Goal: Information Seeking & Learning: Learn about a topic

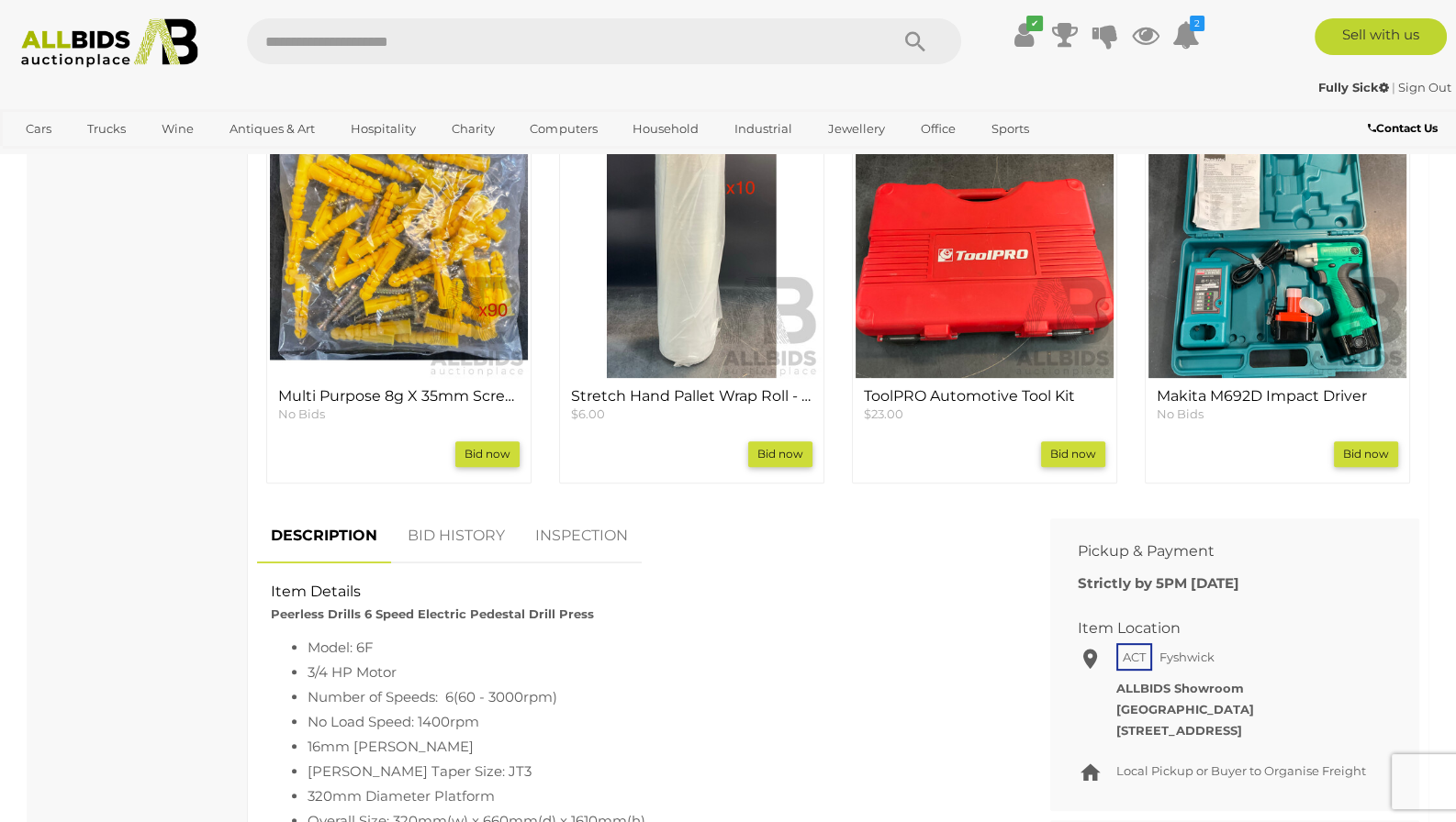
scroll to position [770, 0]
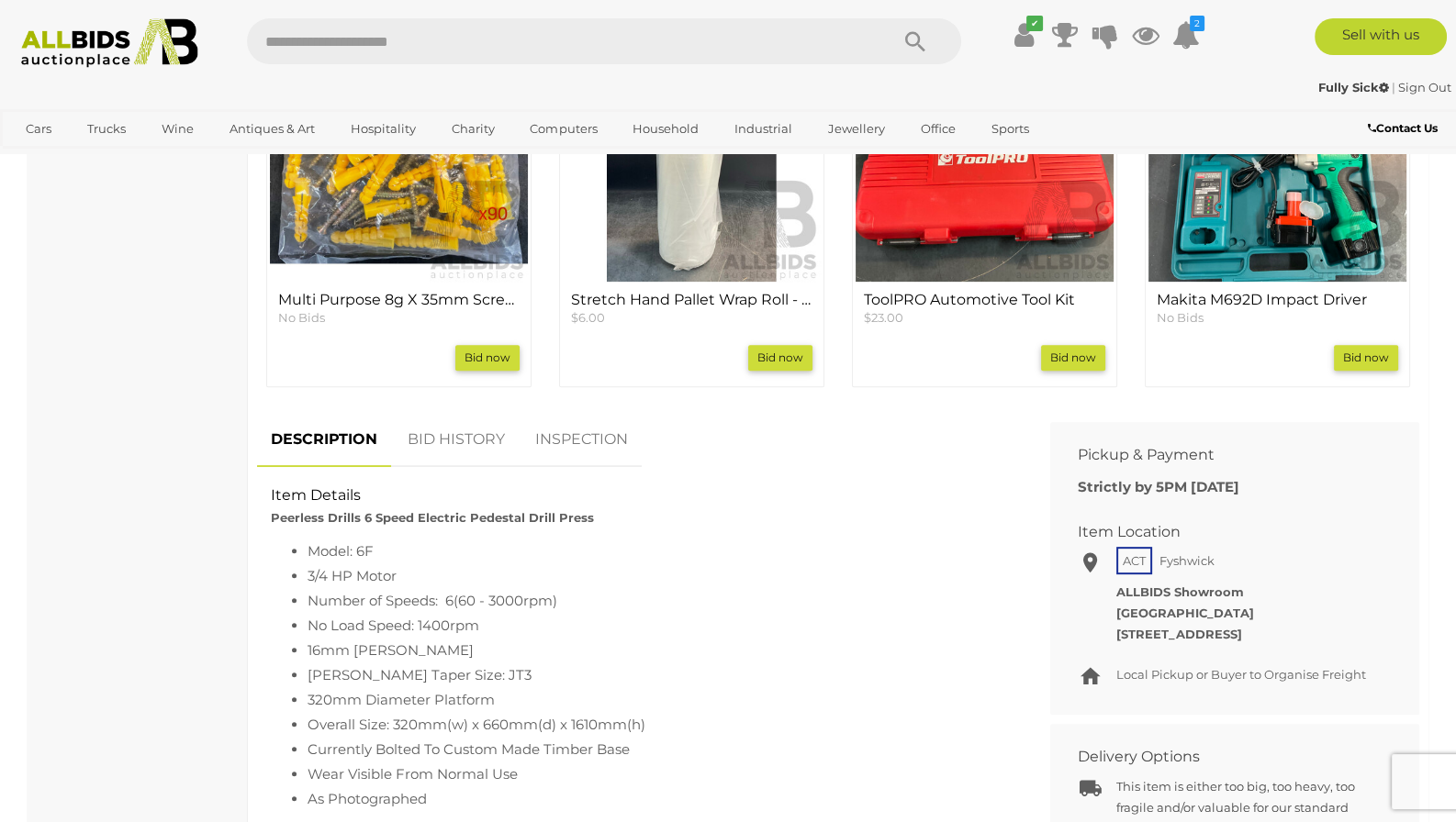
click at [441, 443] on link "BID HISTORY" at bounding box center [456, 440] width 124 height 55
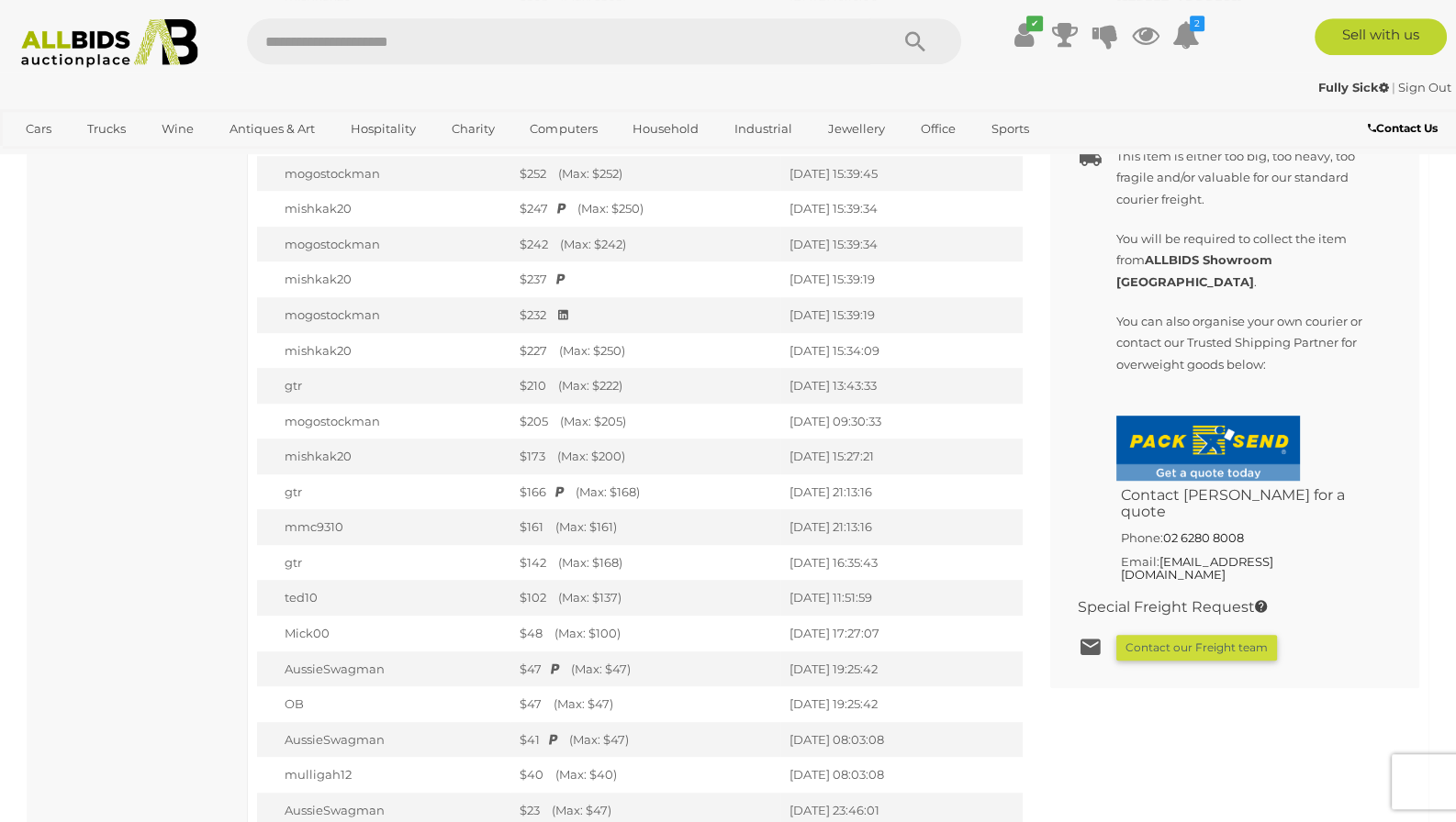
scroll to position [1349, 0]
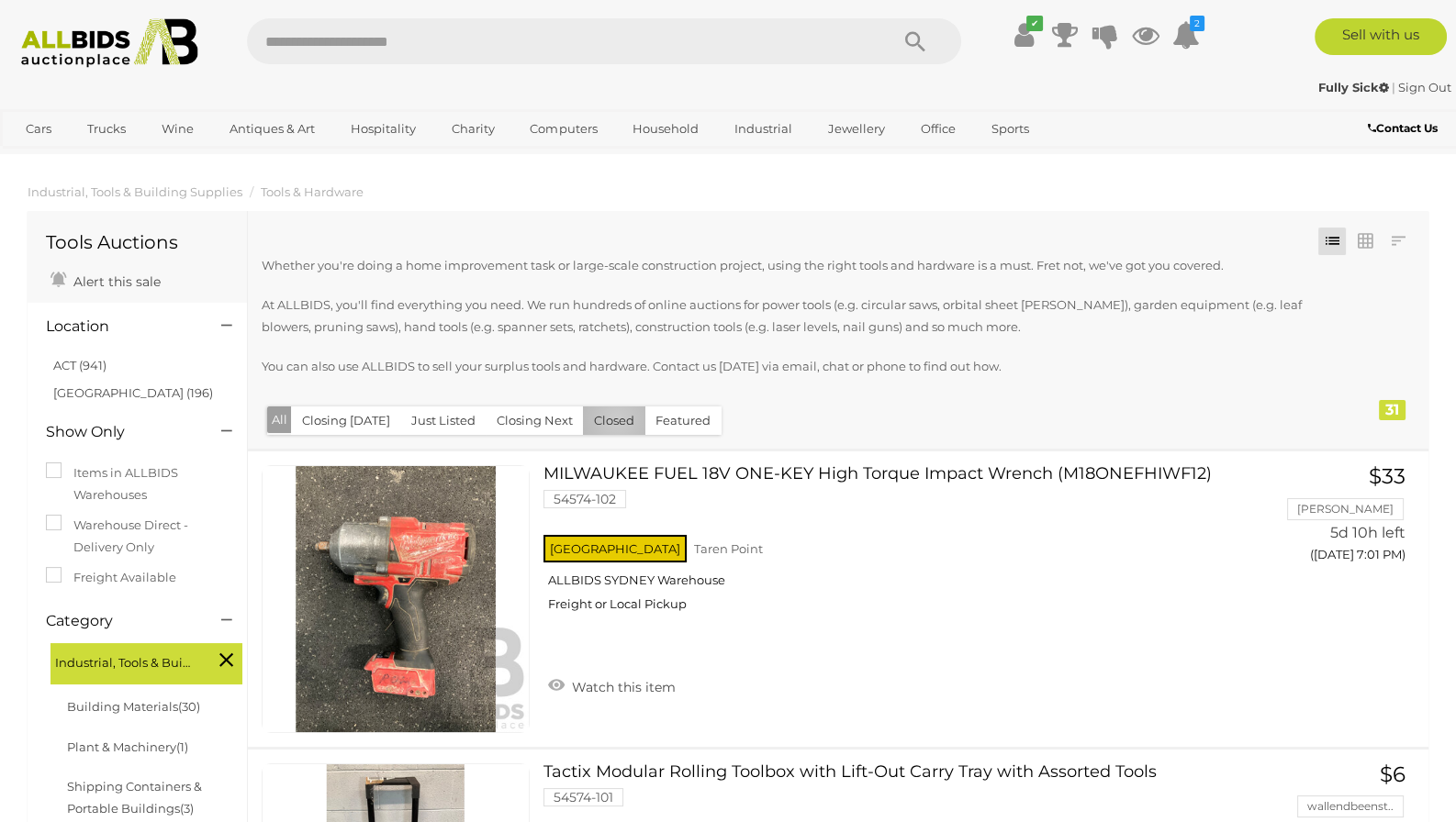
click at [610, 420] on button "Closed" at bounding box center [614, 421] width 62 height 29
